Goal: Obtain resource: Download file/media

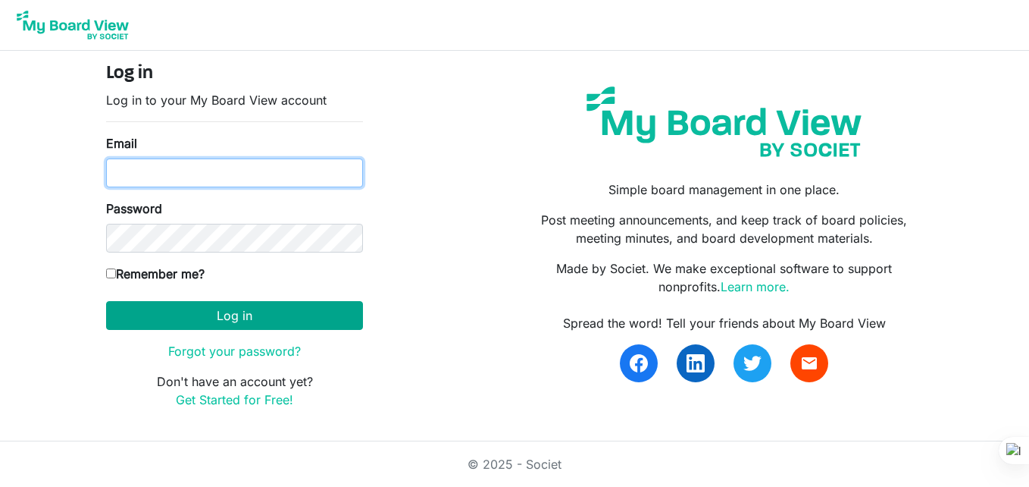
type input "[EMAIL_ADDRESS][DOMAIN_NAME]"
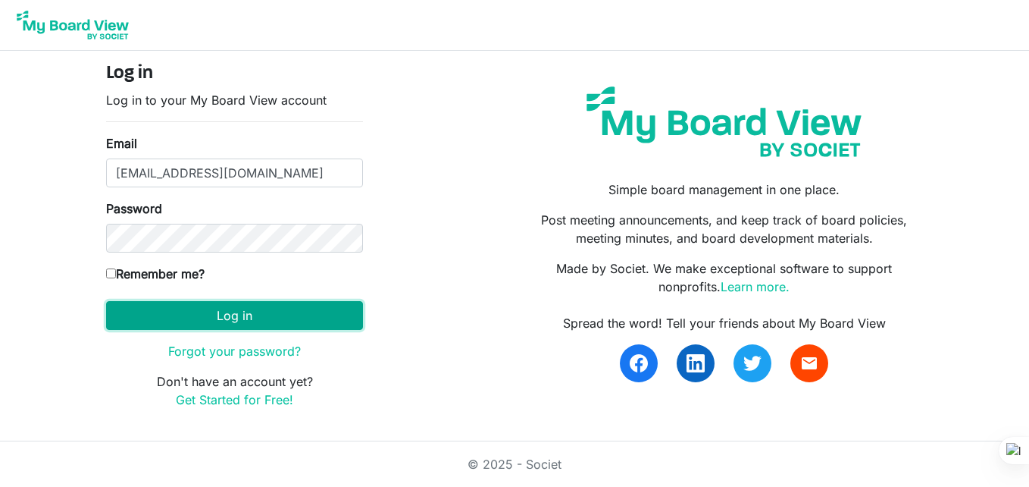
click at [295, 318] on button "Log in" at bounding box center [234, 315] width 257 height 29
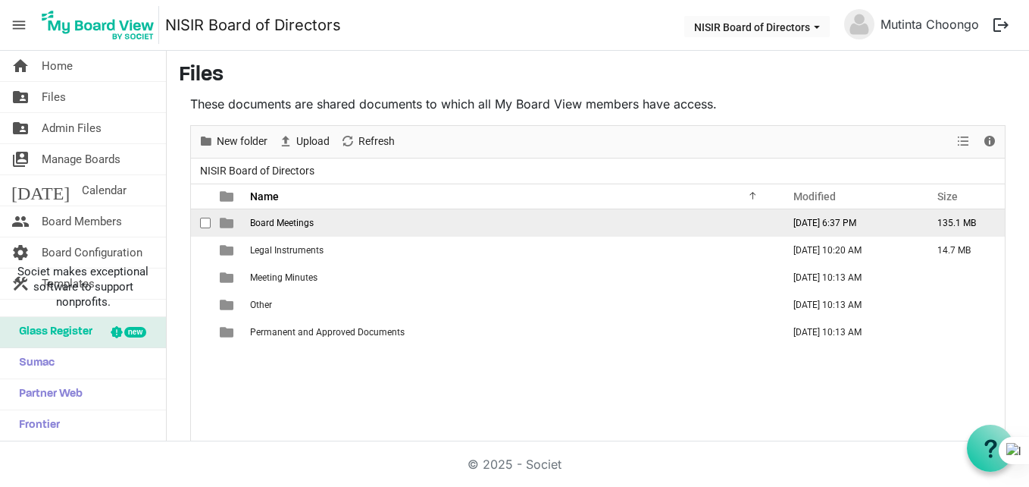
click at [321, 220] on td "Board Meetings" at bounding box center [512, 222] width 532 height 27
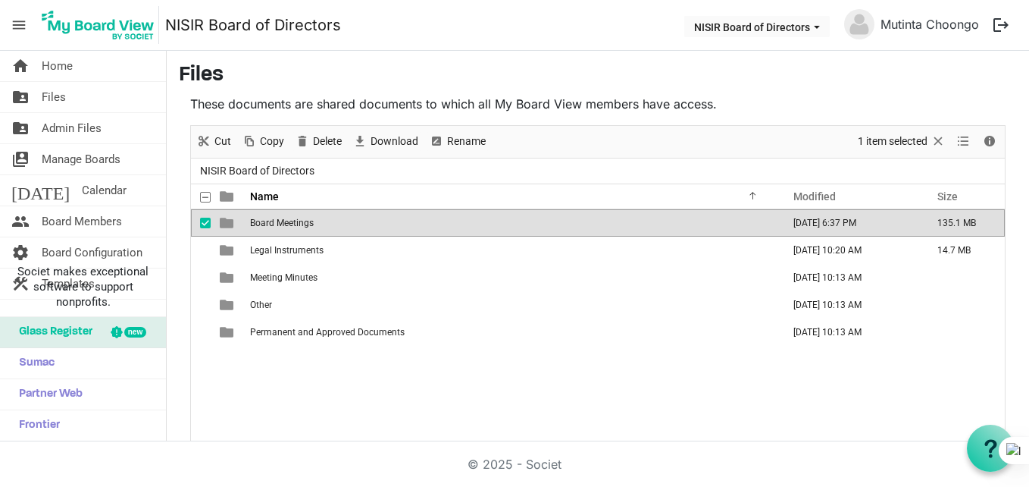
click at [321, 220] on td "Board Meetings" at bounding box center [512, 222] width 532 height 27
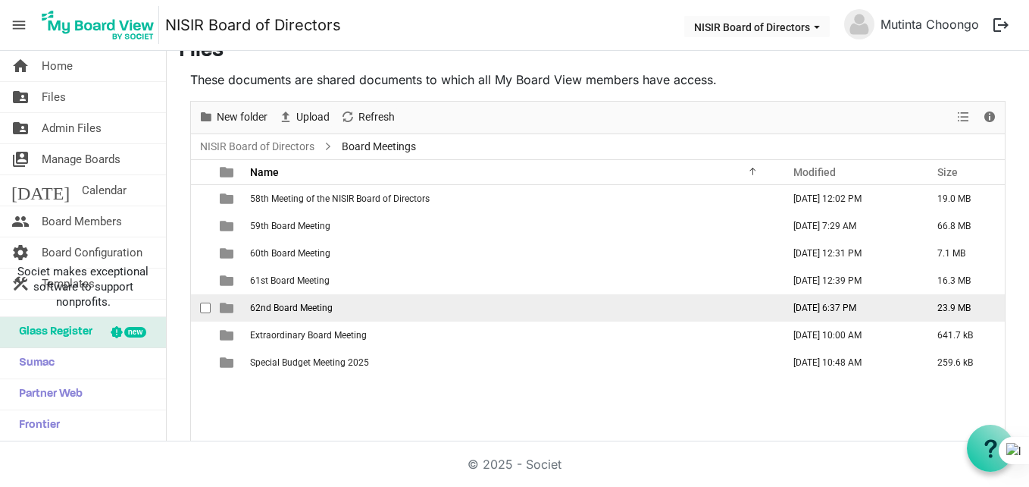
click at [293, 312] on span "62nd Board Meeting" at bounding box center [291, 307] width 83 height 11
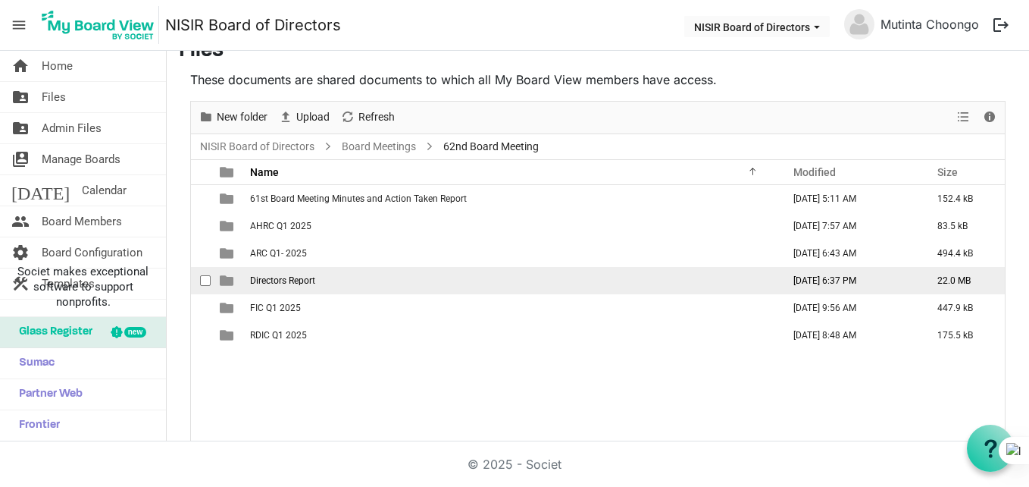
click at [285, 292] on td "Directors Report" at bounding box center [512, 280] width 532 height 27
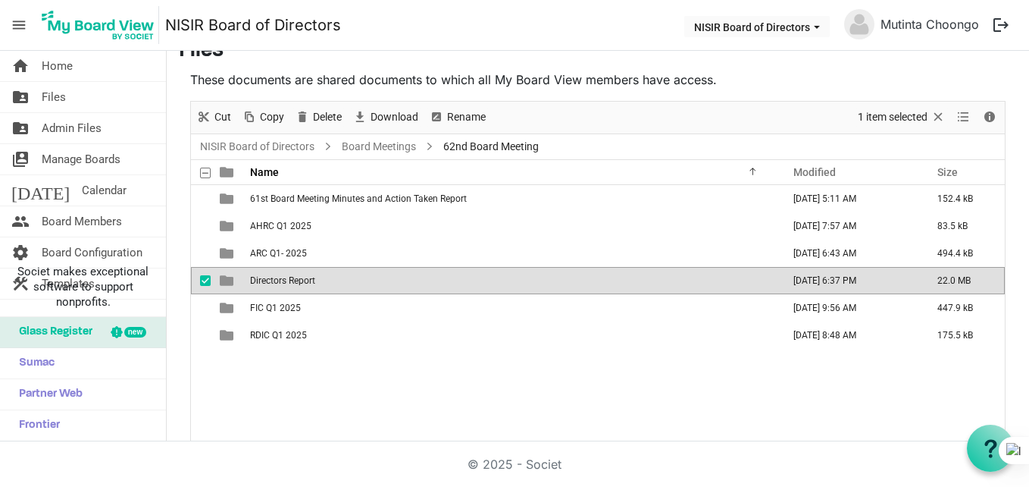
click at [285, 292] on td "Directors Report" at bounding box center [512, 280] width 532 height 27
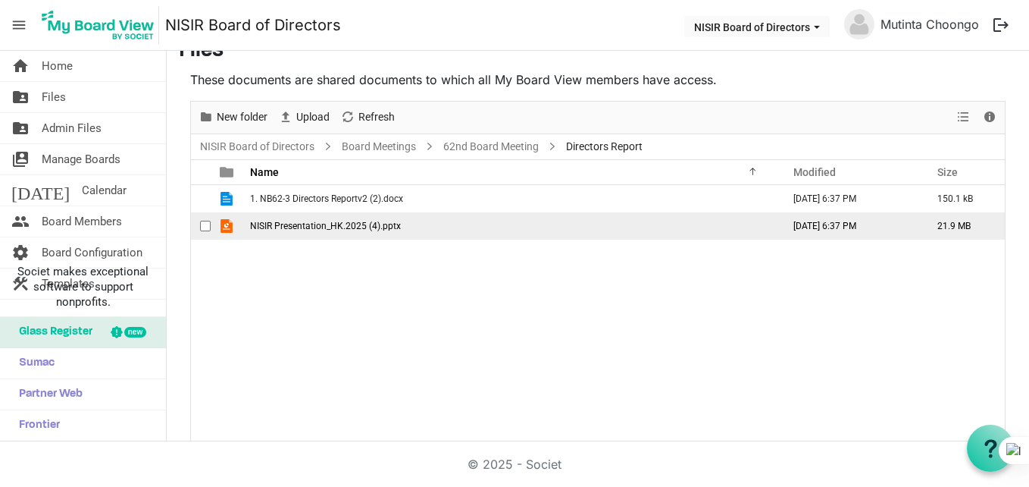
click at [313, 221] on span "NISIR Presentation_HK.2025 (4).pptx" at bounding box center [325, 226] width 151 height 11
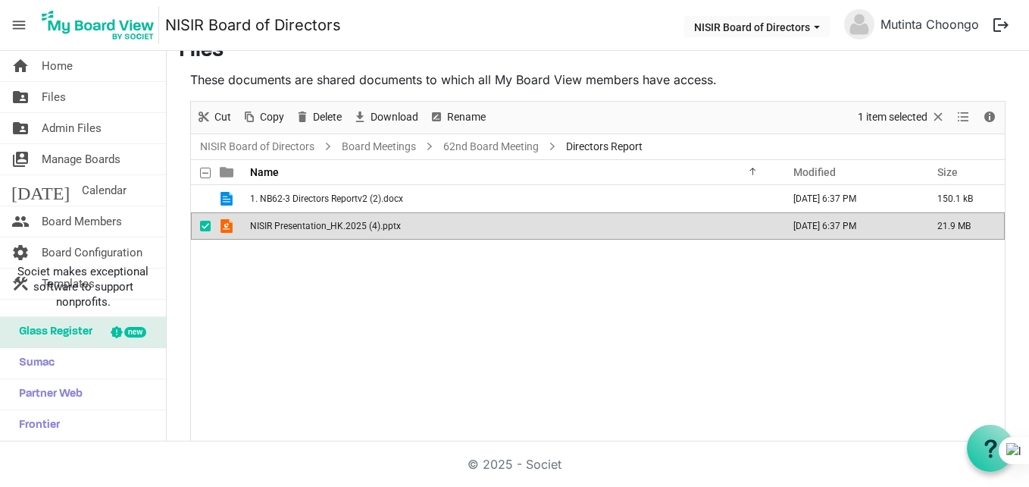
click at [313, 221] on span "NISIR Presentation_HK.2025 (4).pptx" at bounding box center [325, 226] width 151 height 11
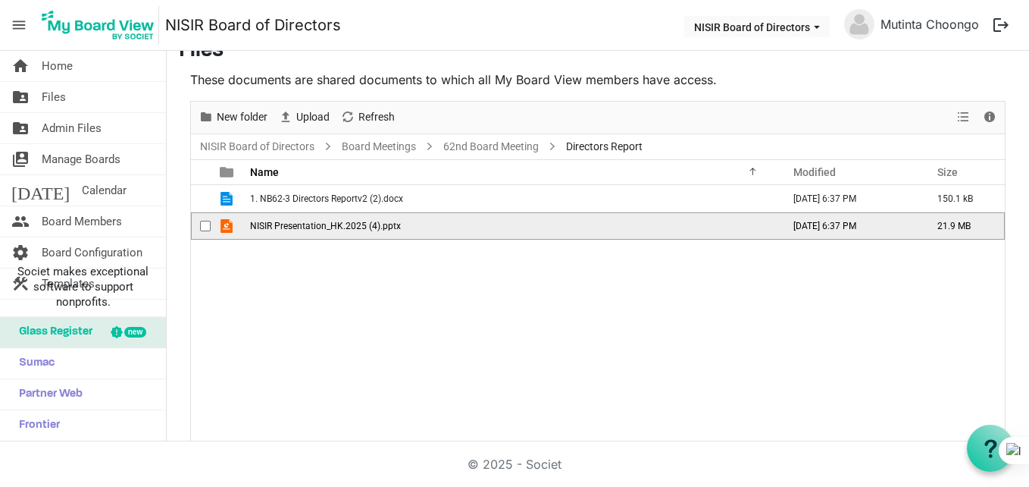
click at [313, 221] on span "NISIR Presentation_HK.2025 (4).pptx" at bounding box center [325, 226] width 151 height 11
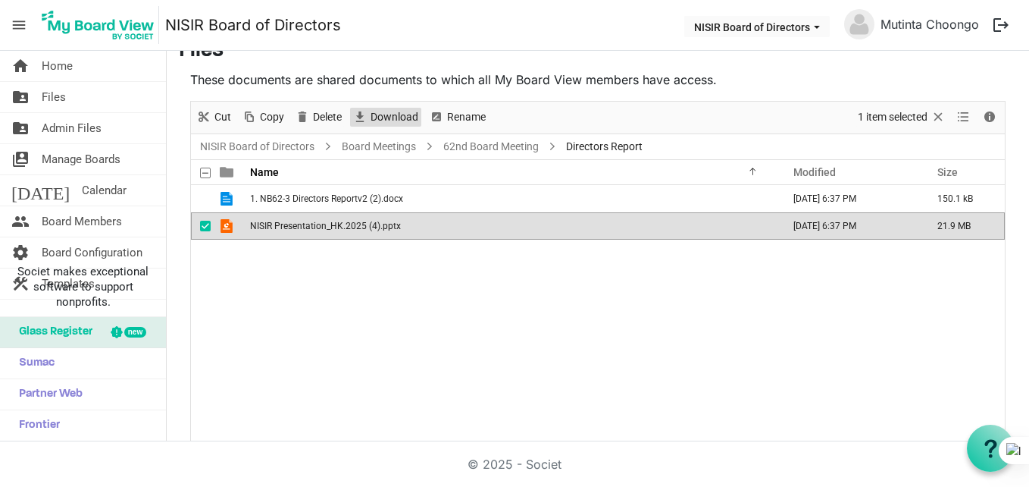
click at [358, 108] on span "Download" at bounding box center [360, 117] width 18 height 19
click at [496, 139] on link "62nd Board Meeting" at bounding box center [491, 146] width 102 height 19
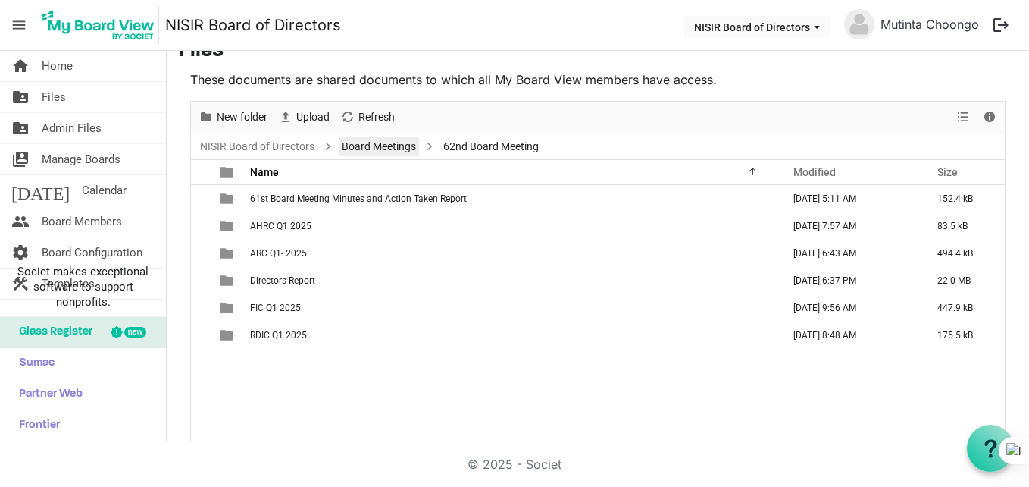
click at [355, 145] on link "Board Meetings" at bounding box center [379, 146] width 80 height 19
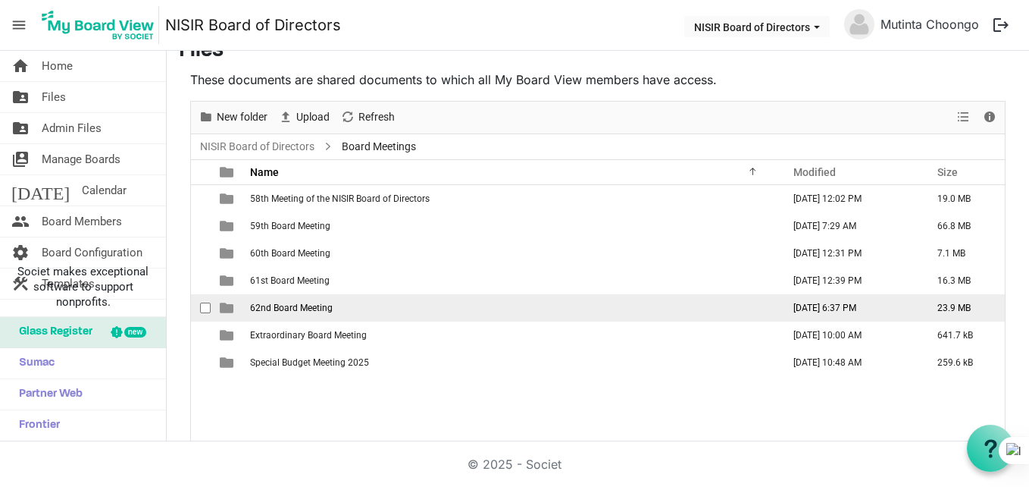
click at [299, 305] on span "62nd Board Meeting" at bounding box center [291, 307] width 83 height 11
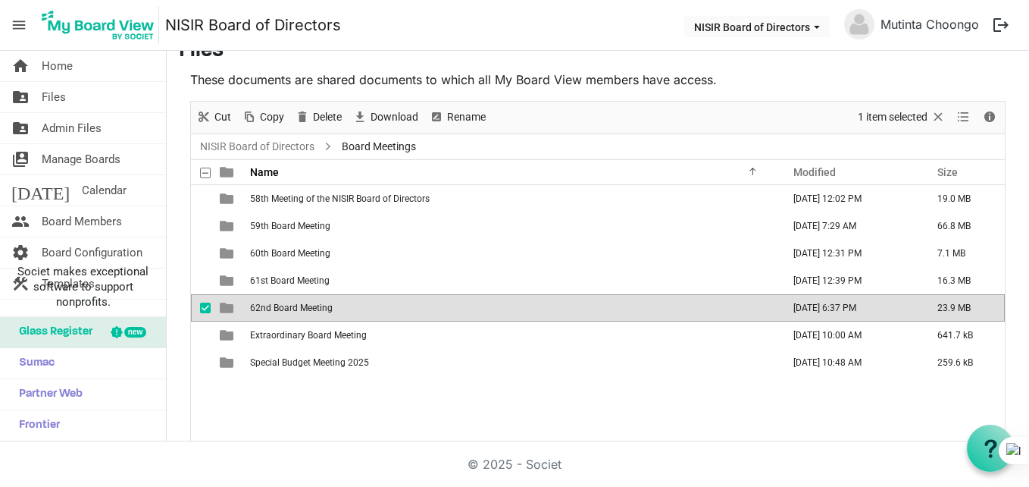
click at [299, 305] on span "62nd Board Meeting" at bounding box center [291, 307] width 83 height 11
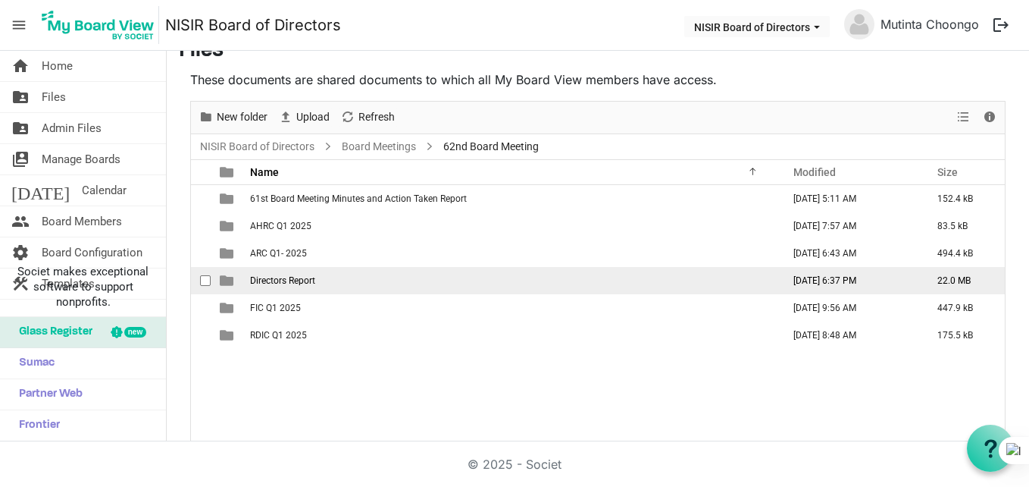
click at [288, 283] on span "Directors Report" at bounding box center [282, 280] width 65 height 11
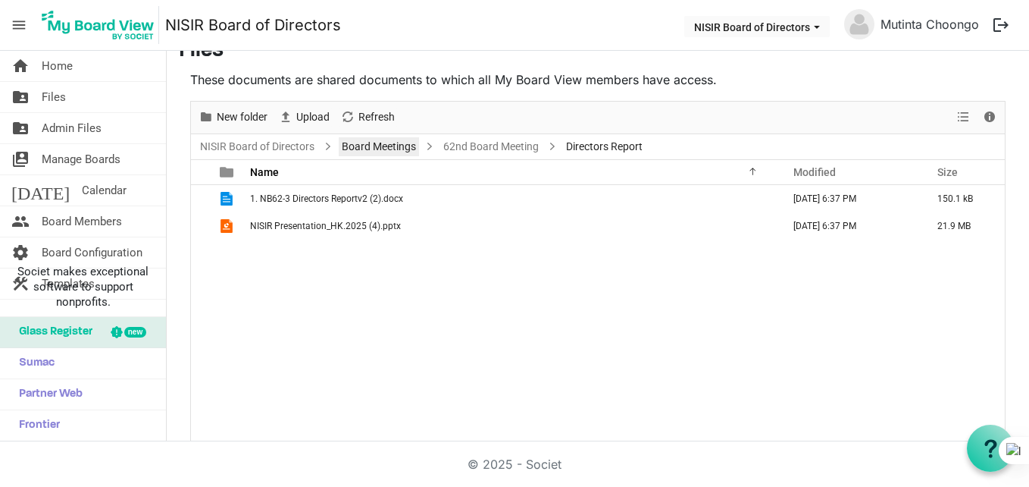
click at [380, 142] on link "Board Meetings" at bounding box center [379, 146] width 80 height 19
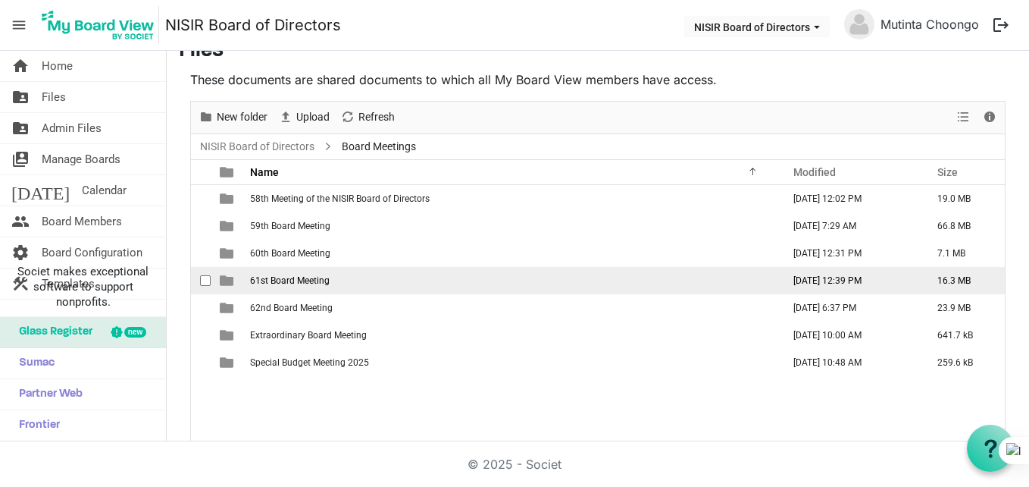
click at [298, 280] on span "61st Board Meeting" at bounding box center [290, 280] width 80 height 11
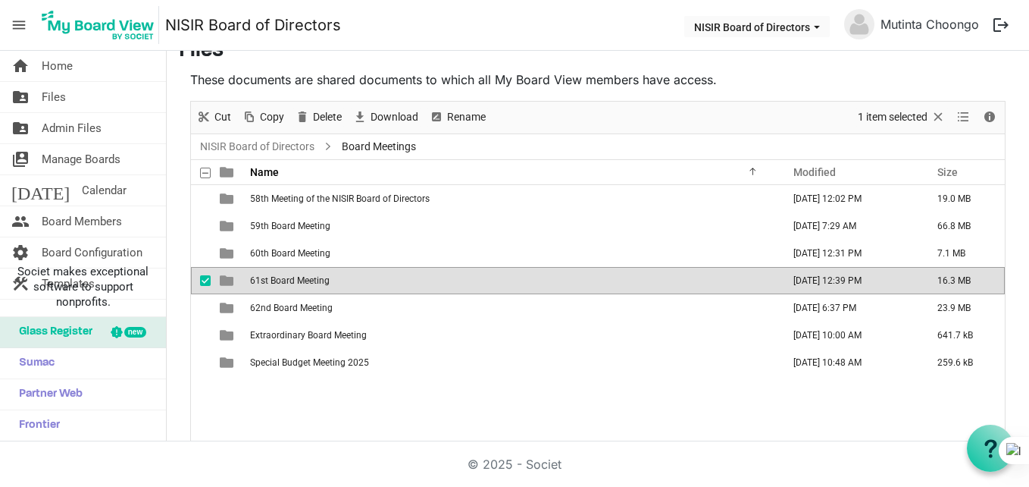
click at [298, 280] on span "61st Board Meeting" at bounding box center [290, 280] width 80 height 11
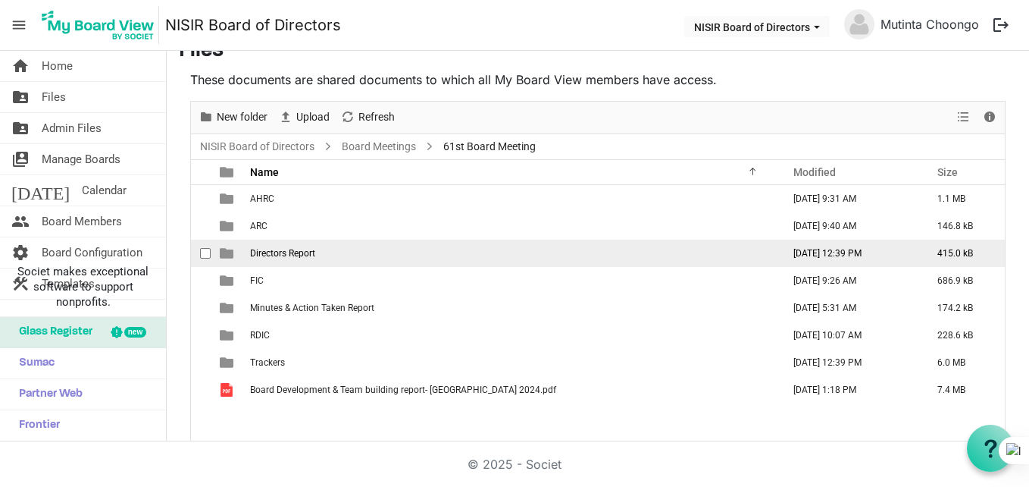
click at [271, 254] on span "Directors Report" at bounding box center [282, 253] width 65 height 11
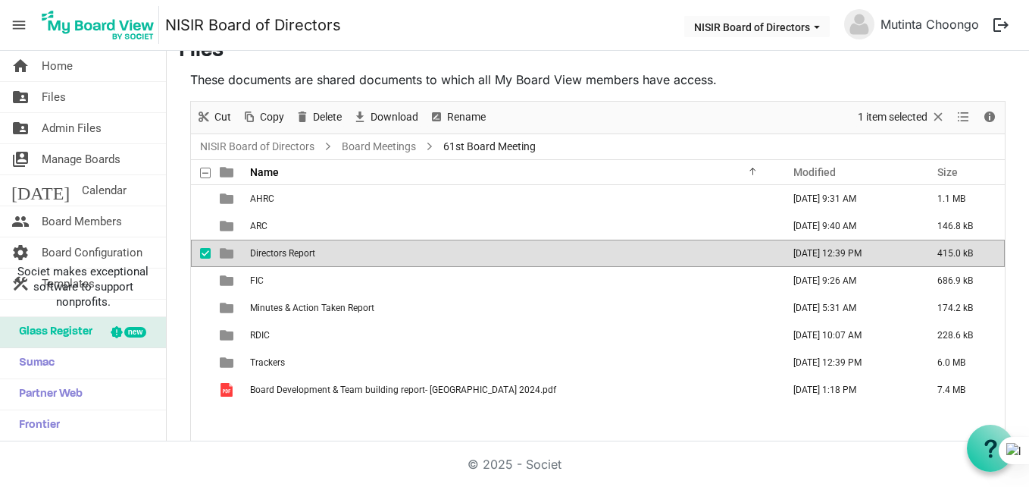
click at [271, 254] on span "Directors Report" at bounding box center [282, 253] width 65 height 11
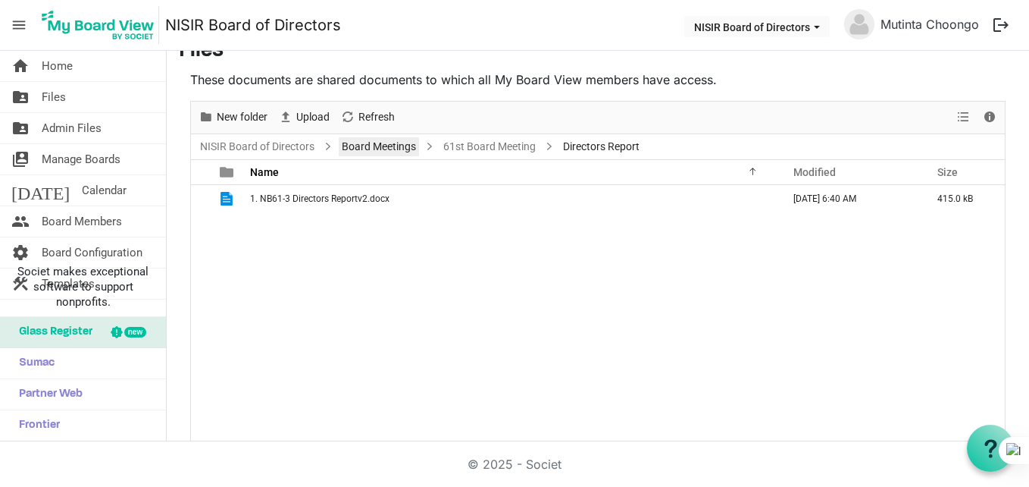
click at [384, 143] on link "Board Meetings" at bounding box center [379, 146] width 80 height 19
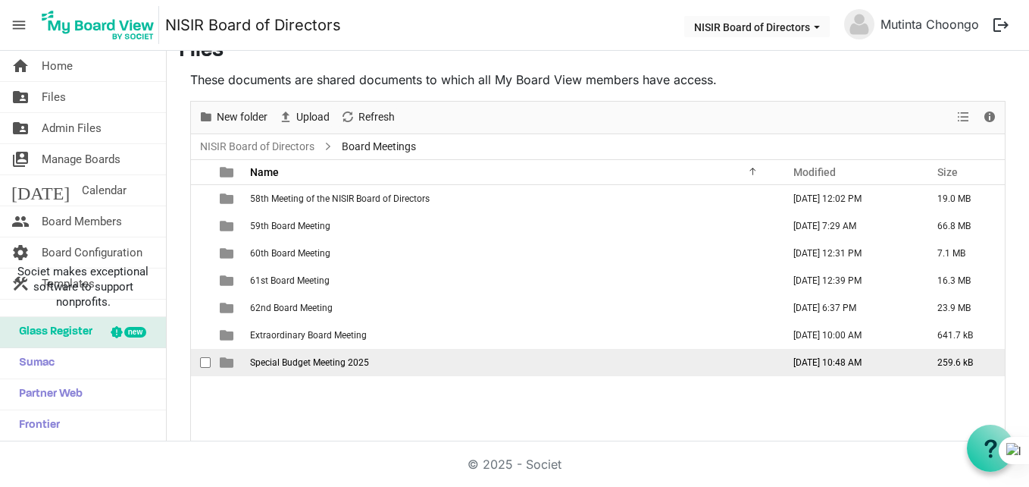
click at [395, 362] on td "Special Budget Meeting 2025" at bounding box center [512, 362] width 532 height 27
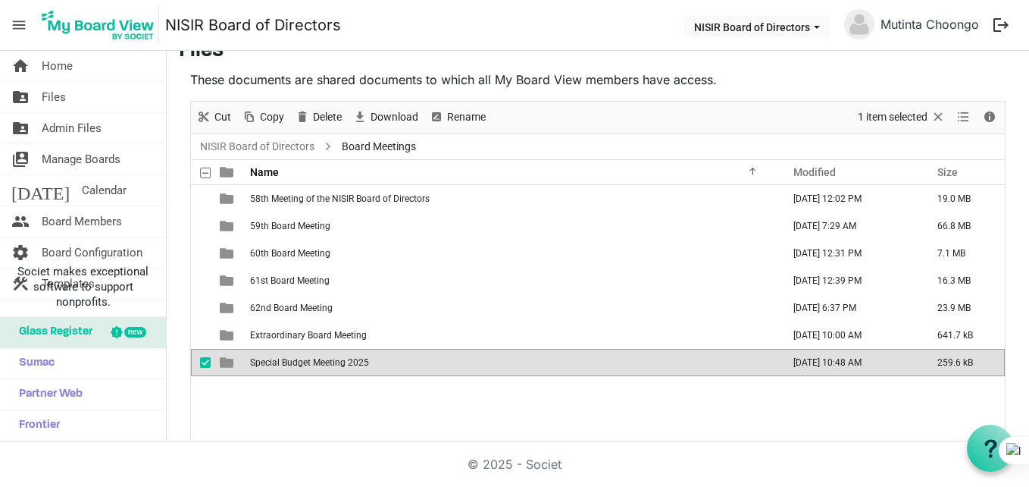
click at [395, 362] on td "Special Budget Meeting 2025" at bounding box center [512, 362] width 532 height 27
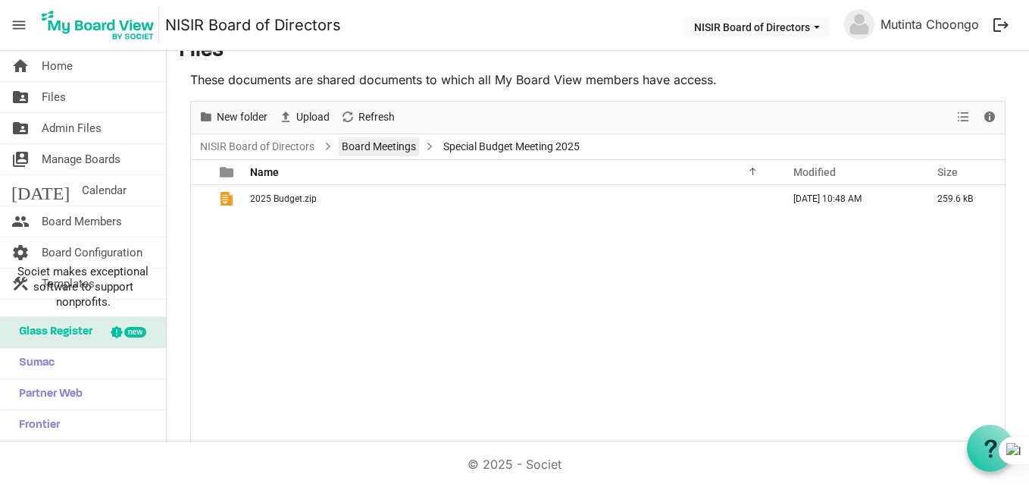
click at [368, 145] on link "Board Meetings" at bounding box center [379, 146] width 80 height 19
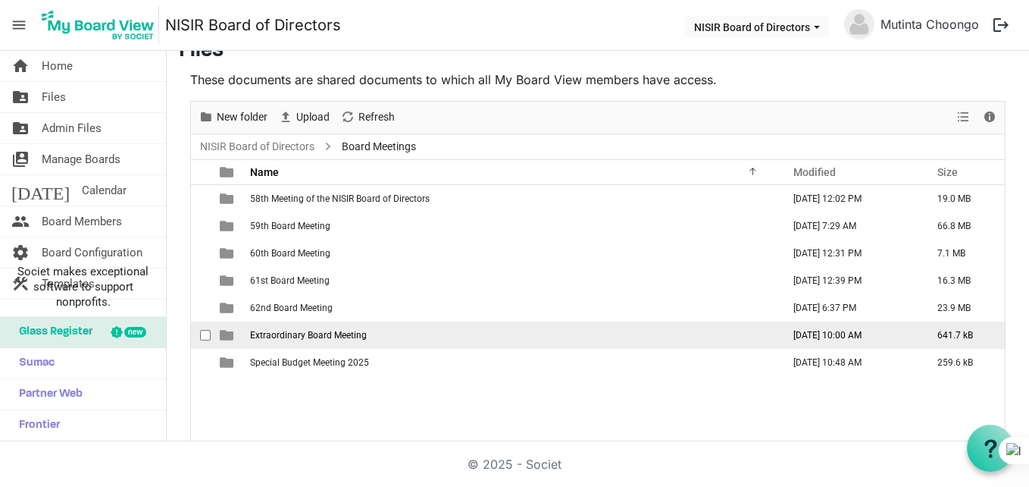
click at [326, 342] on td "Extraordinary Board Meeting" at bounding box center [512, 334] width 532 height 27
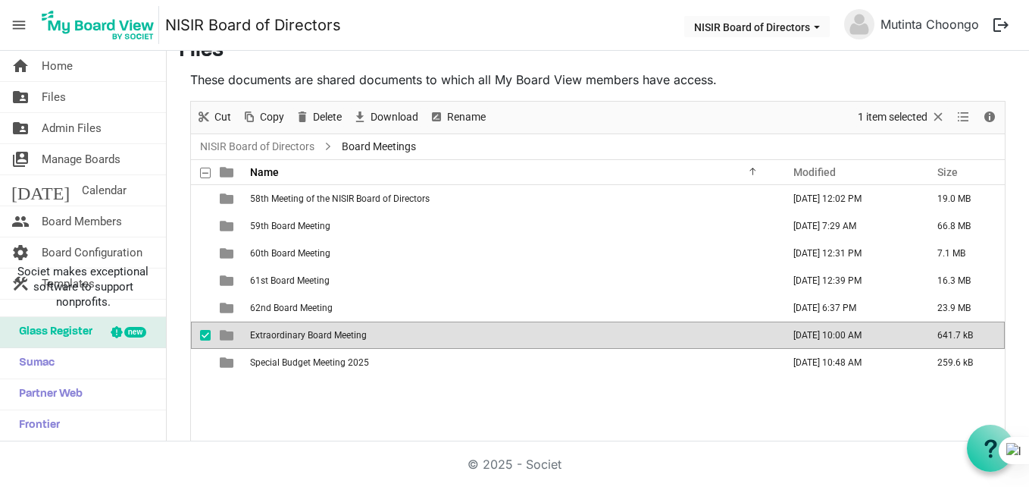
click at [326, 342] on td "Extraordinary Board Meeting" at bounding box center [512, 334] width 532 height 27
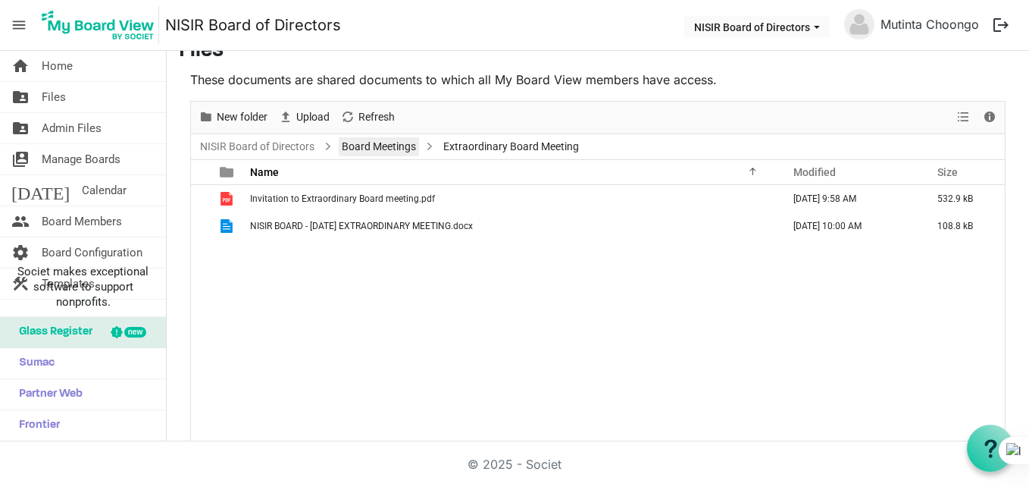
click at [367, 147] on link "Board Meetings" at bounding box center [379, 146] width 80 height 19
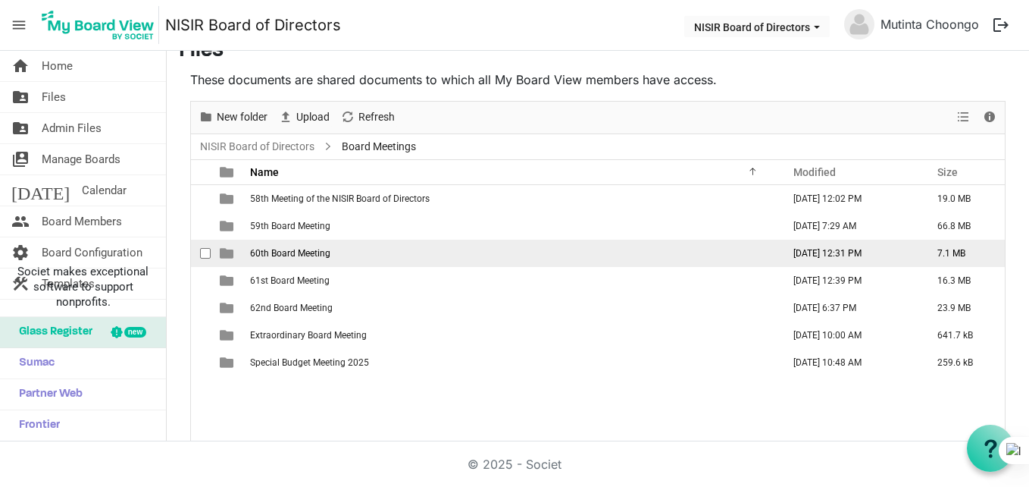
click at [293, 257] on span "60th Board Meeting" at bounding box center [290, 253] width 80 height 11
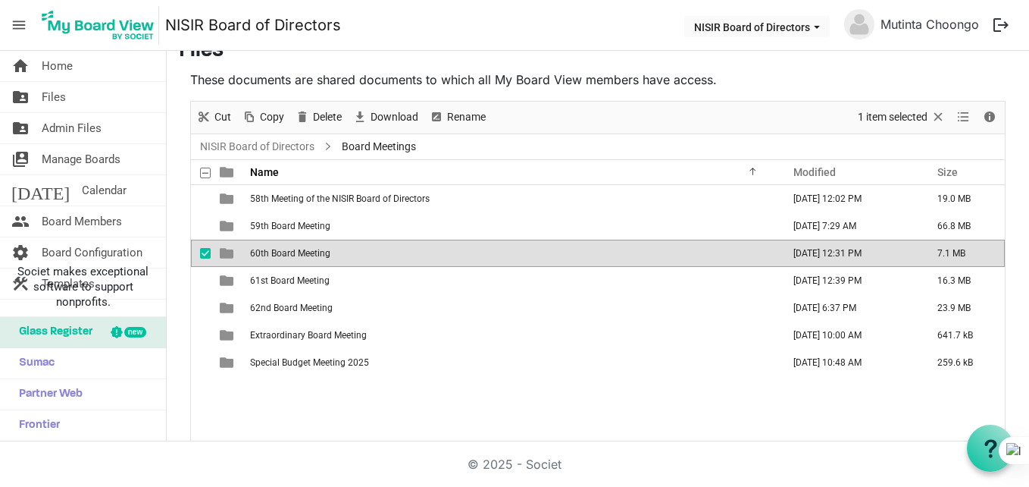
click at [293, 257] on span "60th Board Meeting" at bounding box center [290, 253] width 80 height 11
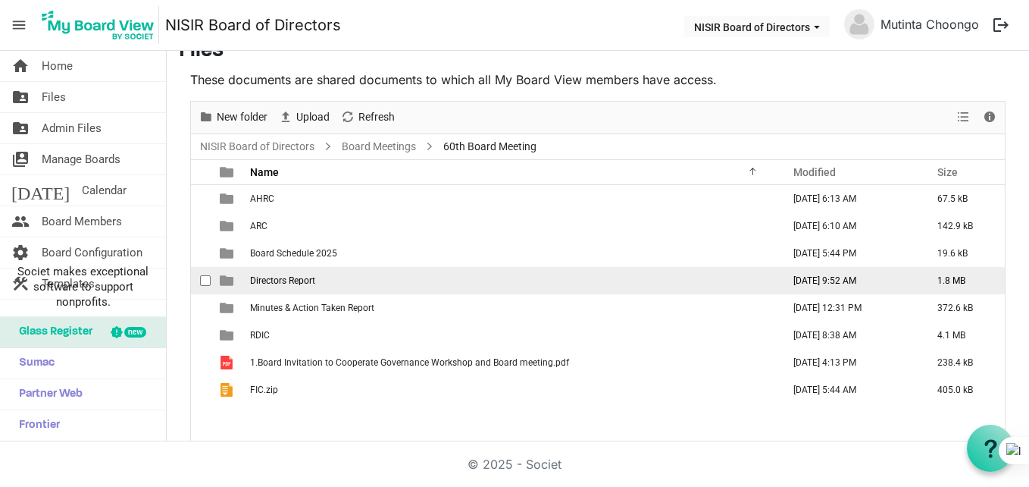
click at [323, 286] on td "Directors Report" at bounding box center [512, 280] width 532 height 27
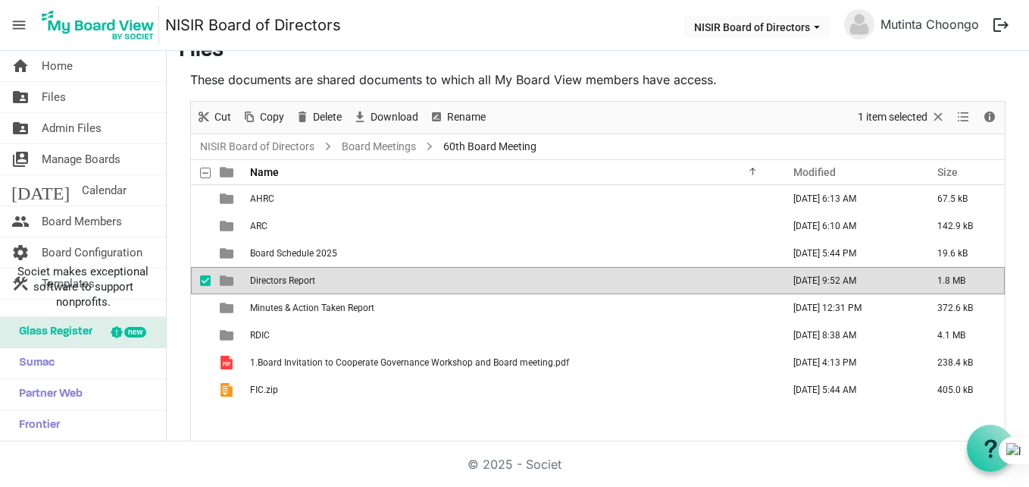
click at [323, 286] on td "Directors Report" at bounding box center [512, 280] width 532 height 27
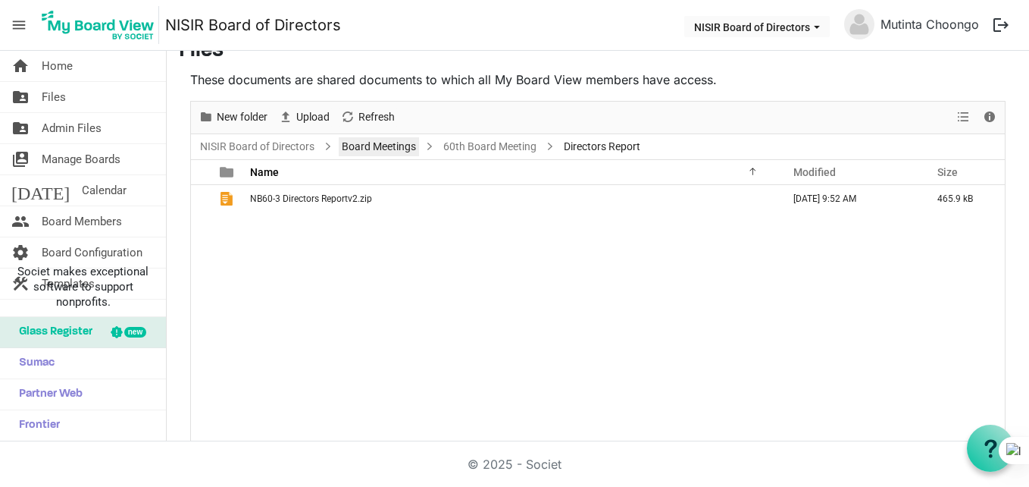
click at [387, 145] on link "Board Meetings" at bounding box center [379, 146] width 80 height 19
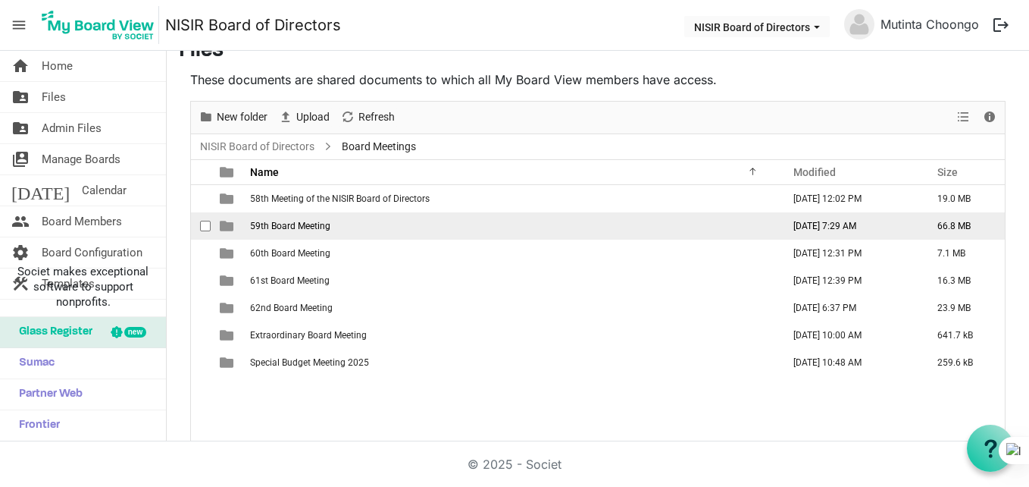
click at [296, 219] on td "59th Board Meeting" at bounding box center [512, 225] width 532 height 27
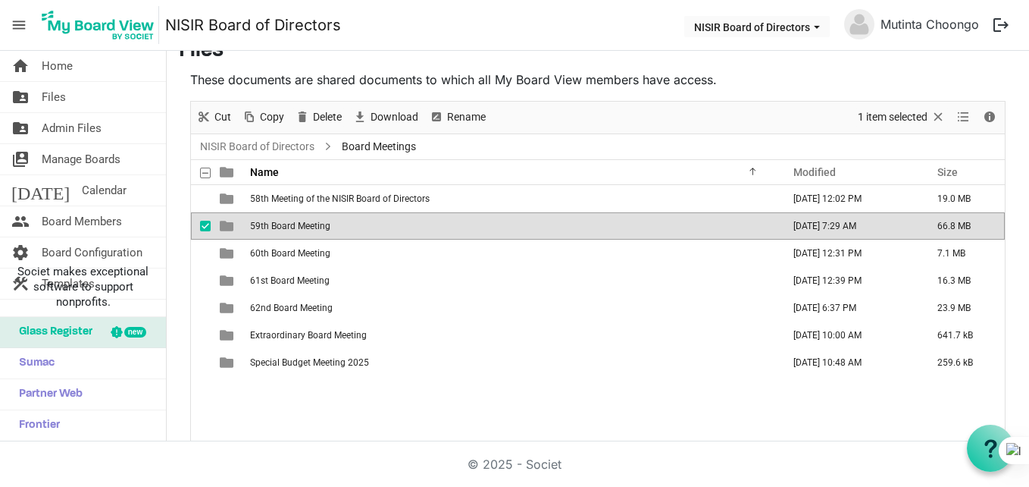
click at [296, 219] on td "59th Board Meeting" at bounding box center [512, 225] width 532 height 27
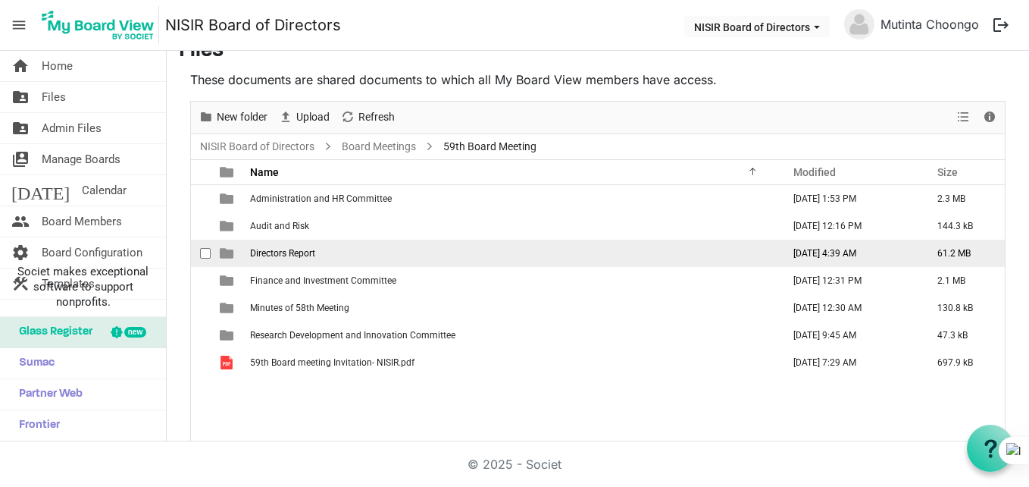
click at [295, 250] on span "Directors Report" at bounding box center [282, 253] width 65 height 11
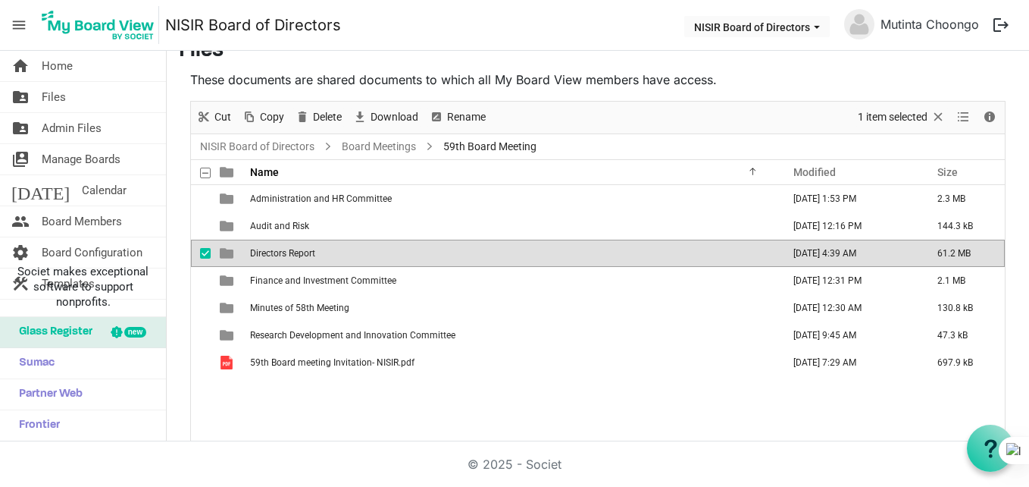
click at [295, 250] on span "Directors Report" at bounding box center [282, 253] width 65 height 11
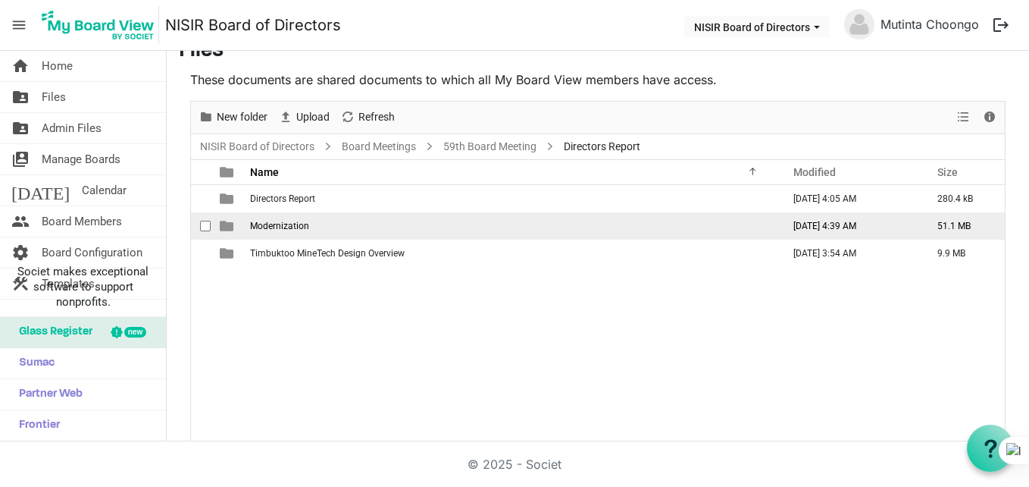
click at [286, 234] on td "Modernization" at bounding box center [512, 225] width 532 height 27
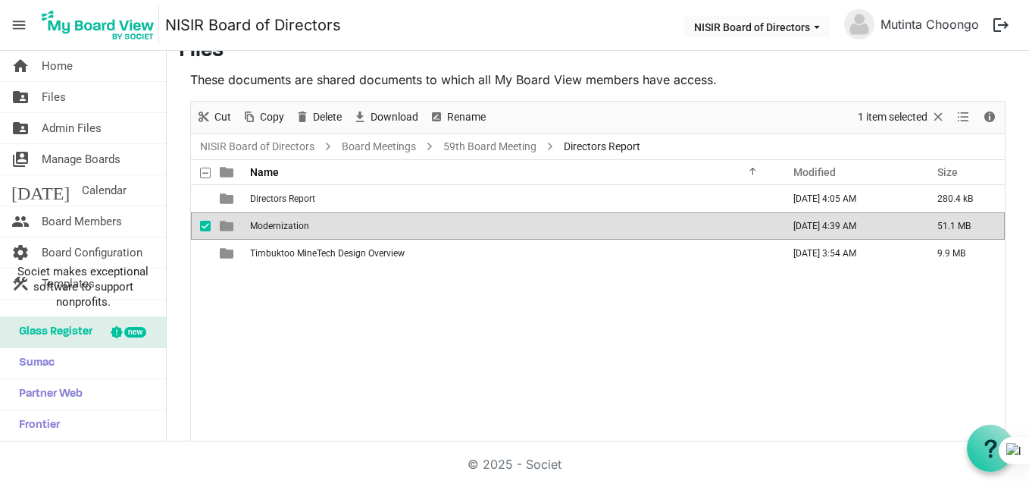
click at [286, 234] on td "Modernization" at bounding box center [512, 225] width 532 height 27
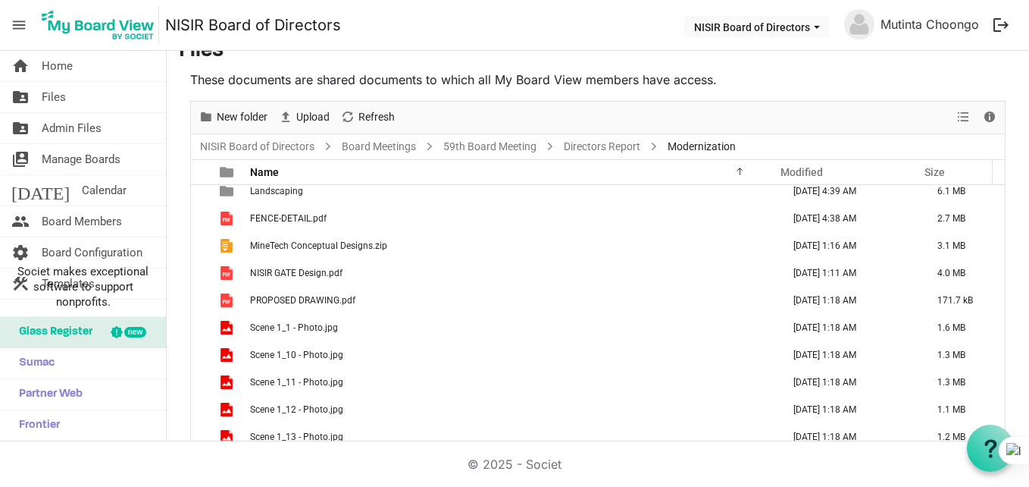
scroll to position [0, 0]
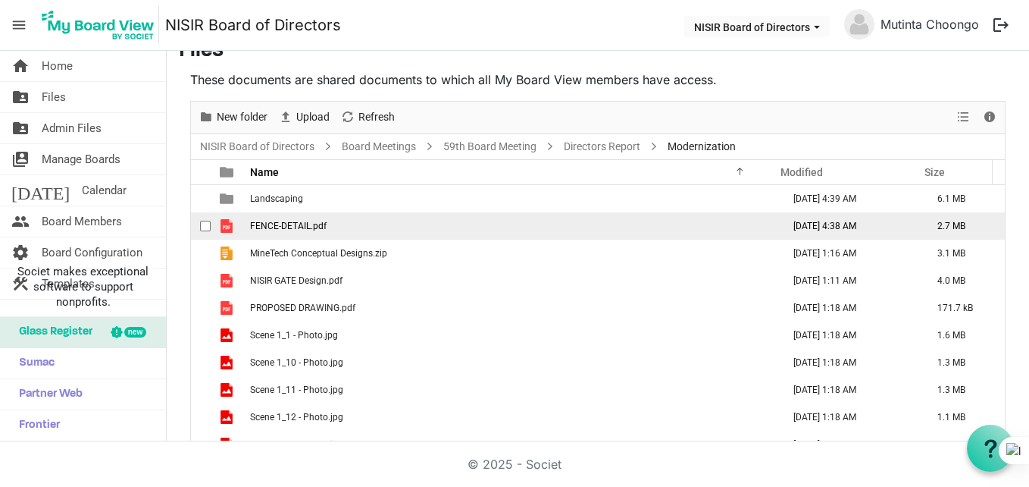
click at [366, 230] on td "FENCE-DETAIL.pdf" at bounding box center [512, 225] width 532 height 27
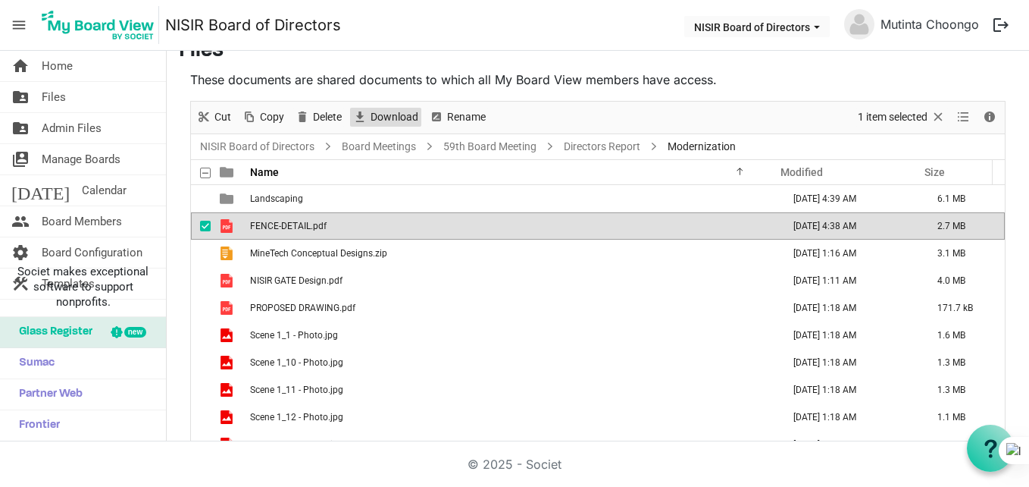
click at [413, 121] on span "Download" at bounding box center [394, 117] width 51 height 19
click at [382, 152] on link "Board Meetings" at bounding box center [379, 146] width 80 height 19
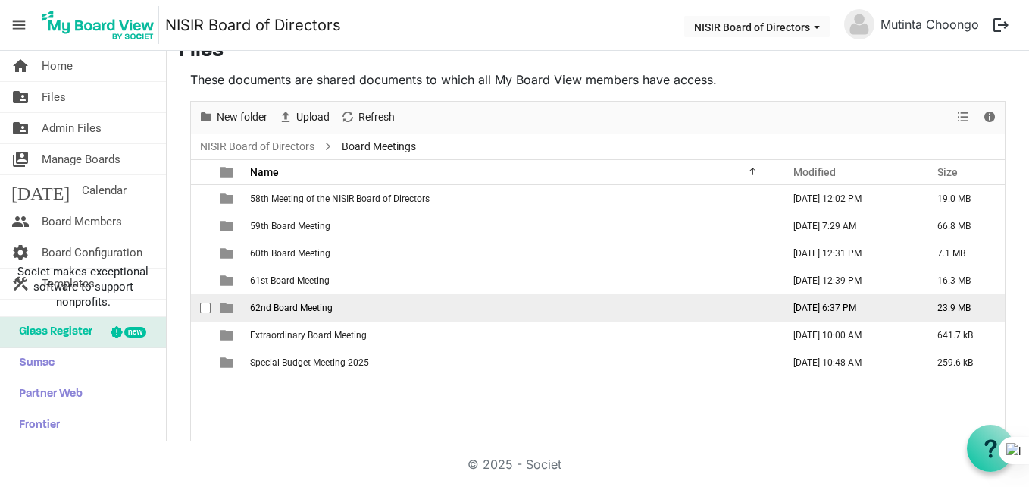
click at [309, 310] on span "62nd Board Meeting" at bounding box center [291, 307] width 83 height 11
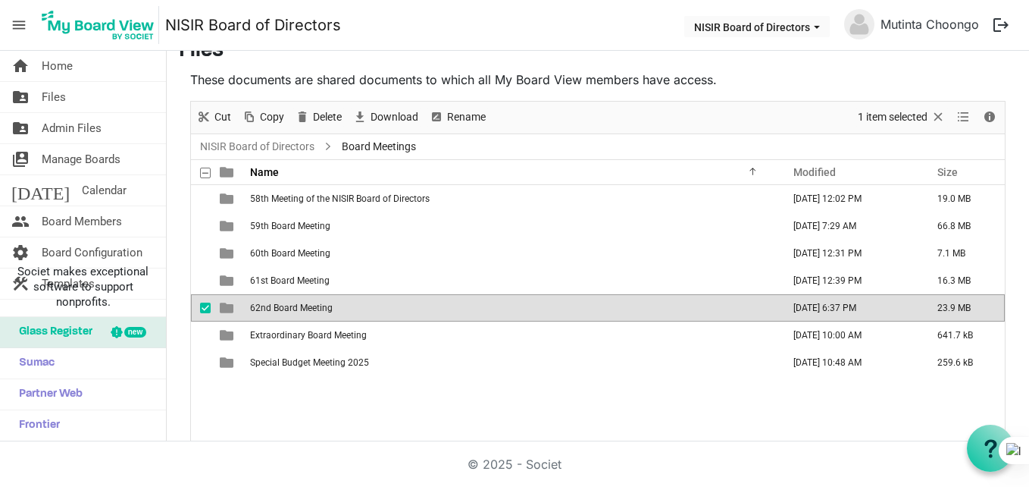
click at [309, 310] on span "62nd Board Meeting" at bounding box center [291, 307] width 83 height 11
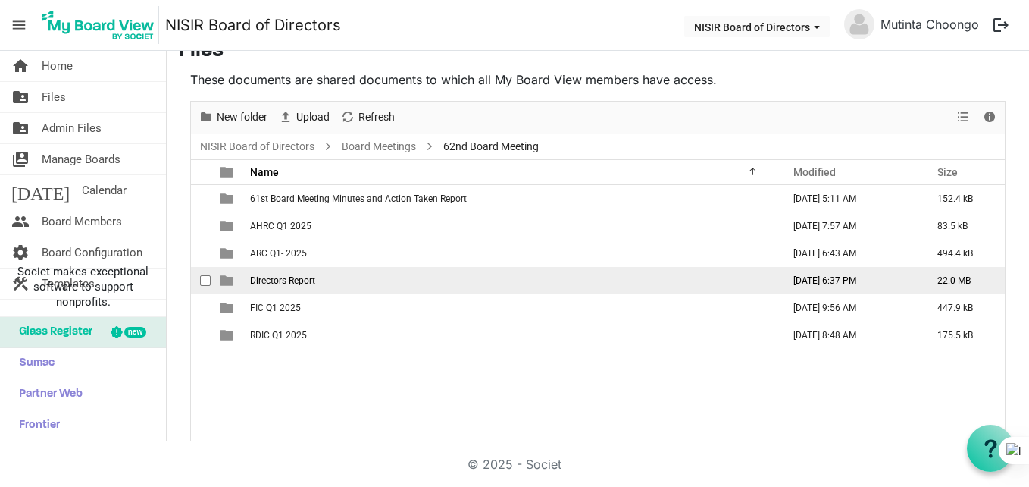
click at [309, 271] on td "Directors Report" at bounding box center [512, 280] width 532 height 27
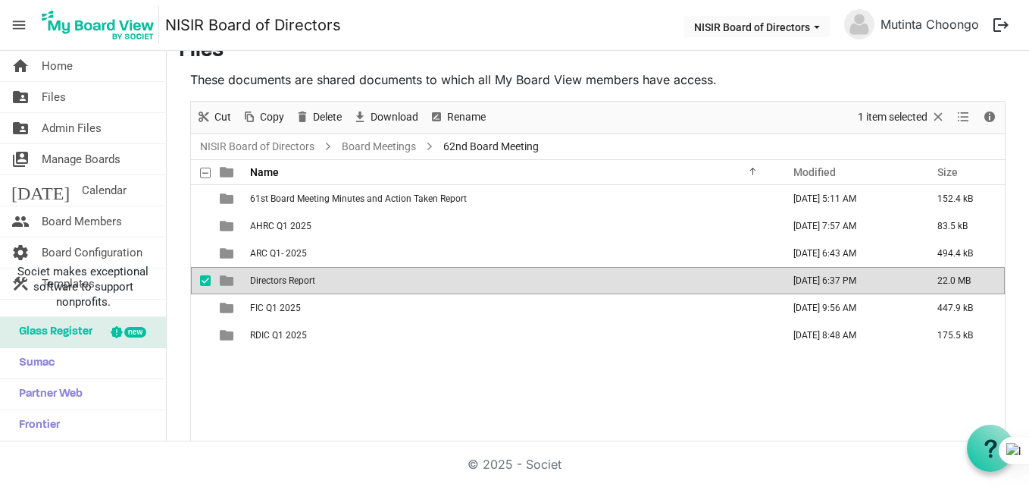
click at [309, 271] on td "Directors Report" at bounding box center [512, 280] width 532 height 27
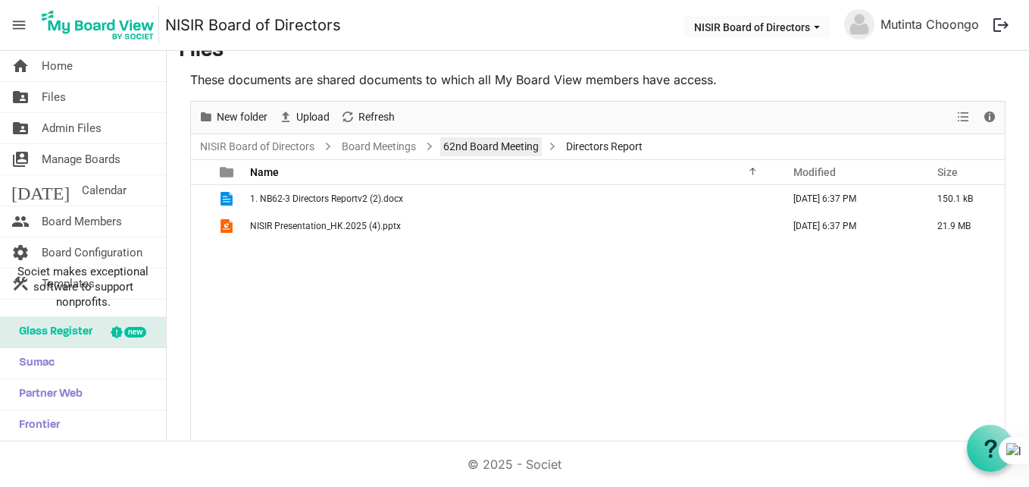
click at [458, 139] on link "62nd Board Meeting" at bounding box center [491, 146] width 102 height 19
click at [458, 139] on div at bounding box center [598, 272] width 814 height 340
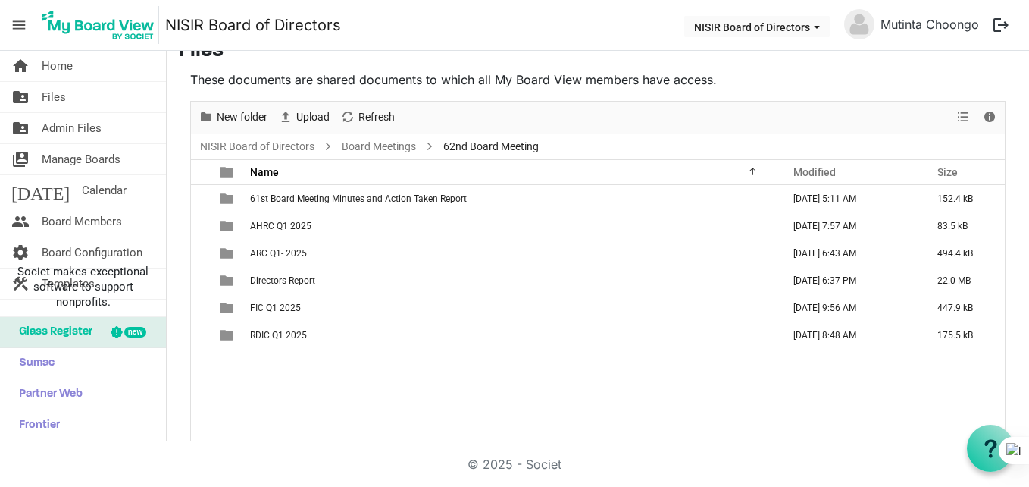
scroll to position [29, 0]
